Goal: Transaction & Acquisition: Purchase product/service

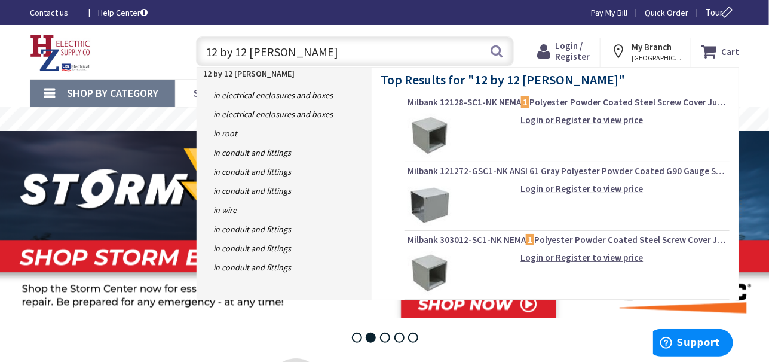
type input "12 by 12 j box"
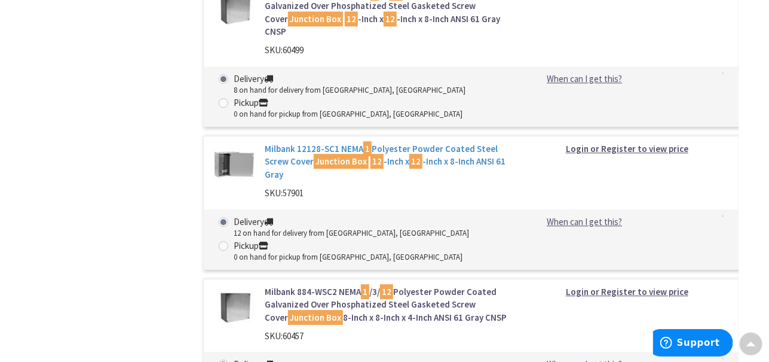
scroll to position [2869, 0]
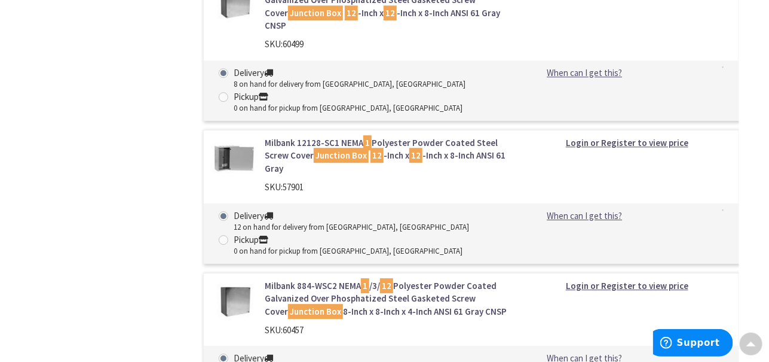
click at [351, 279] on link "Milbank 884-WSC2 NEMA 1 /3/ 12 Polyester Powder Coated Galvanized Over Phosphat…" at bounding box center [386, 298] width 242 height 38
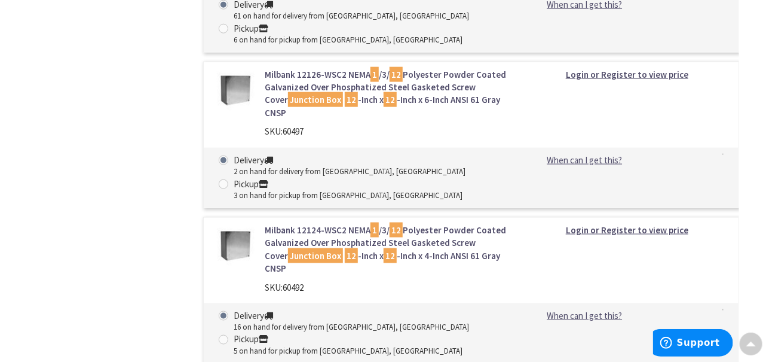
scroll to position [2196, 0]
